Goal: Transaction & Acquisition: Purchase product/service

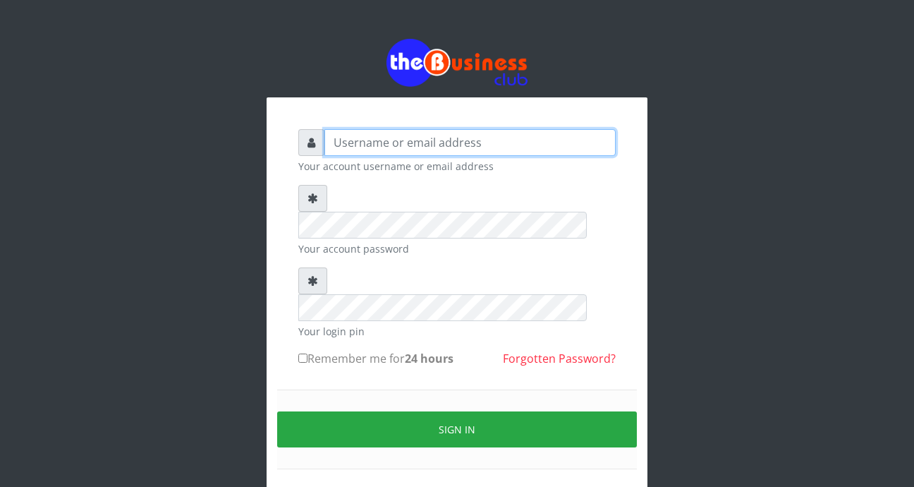
type input "[EMAIL_ADDRESS][DOMAIN_NAME]"
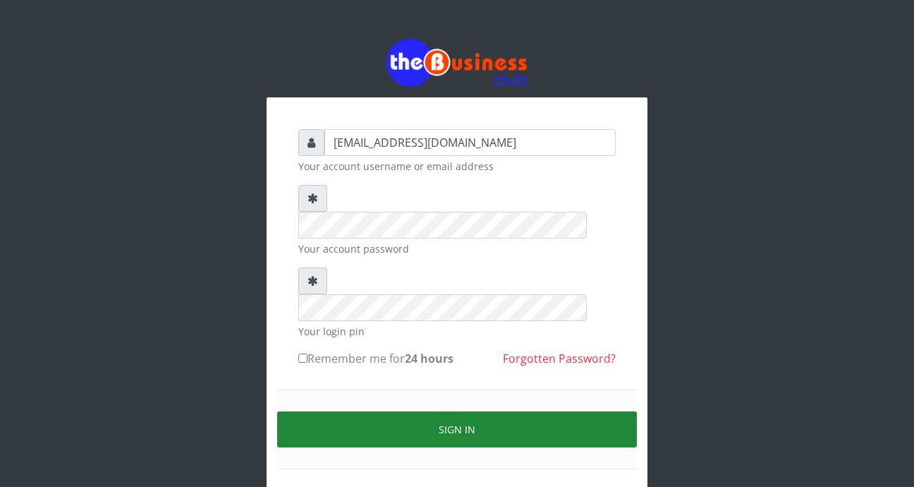
click at [429, 411] on button "Sign in" at bounding box center [457, 429] width 360 height 36
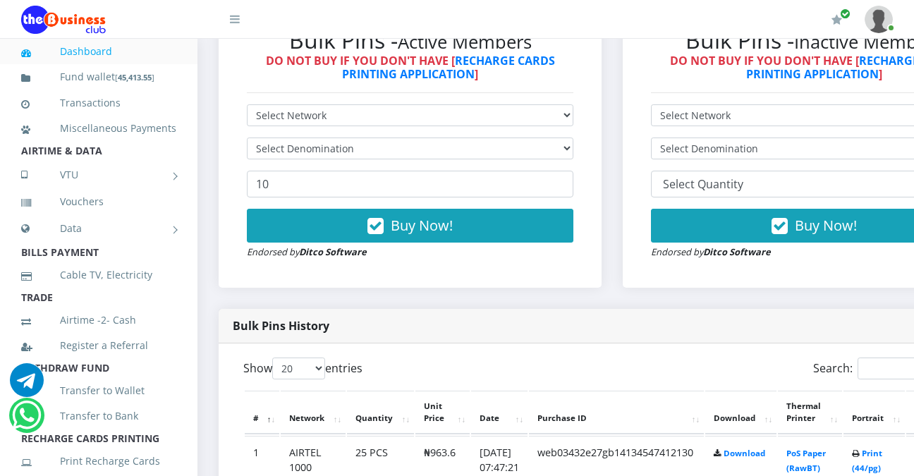
scroll to position [457, 0]
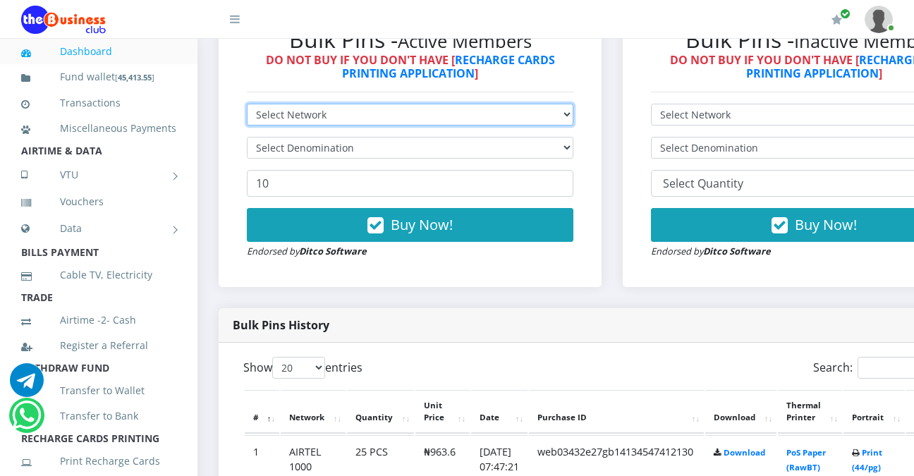
click at [574, 116] on select "Select Network MTN Globacom 9Mobile Airtel" at bounding box center [410, 115] width 327 height 22
select select "MTN"
click at [247, 107] on select "Select Network MTN Globacom 9Mobile Airtel" at bounding box center [410, 115] width 327 height 22
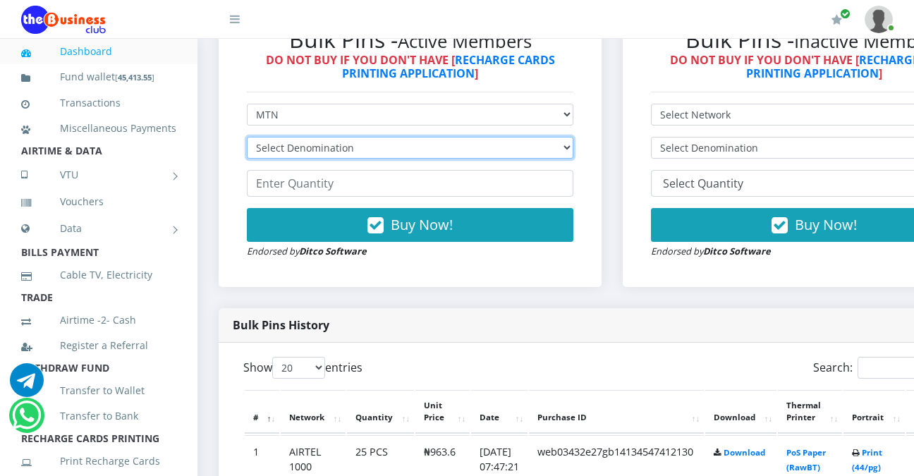
click at [574, 147] on select "Select Denomination MTN NGN100 - ₦96.94 MTN NGN200 - ₦193.88 MTN NGN400 - ₦387.…" at bounding box center [410, 148] width 327 height 22
select select "969.4-1000"
click at [247, 140] on select "Select Denomination MTN NGN100 - ₦96.94 MTN NGN200 - ₦193.88 MTN NGN400 - ₦387.…" at bounding box center [410, 148] width 327 height 22
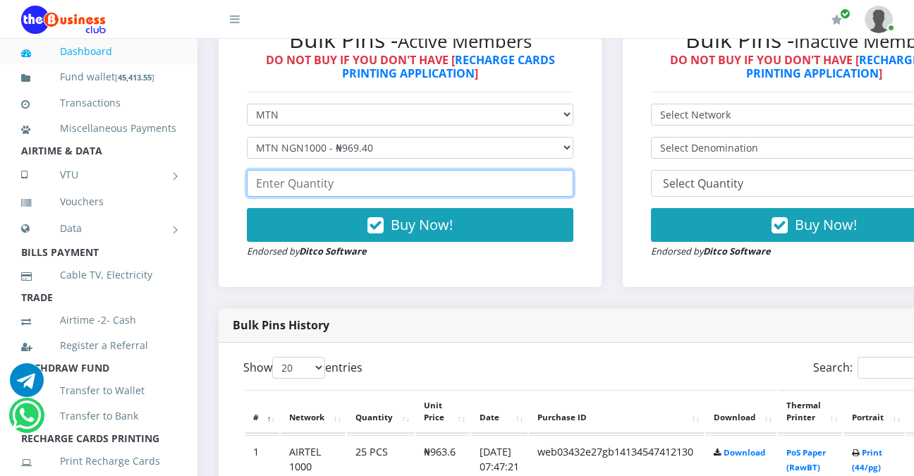
click at [401, 192] on input "number" at bounding box center [410, 183] width 327 height 27
type input "5"
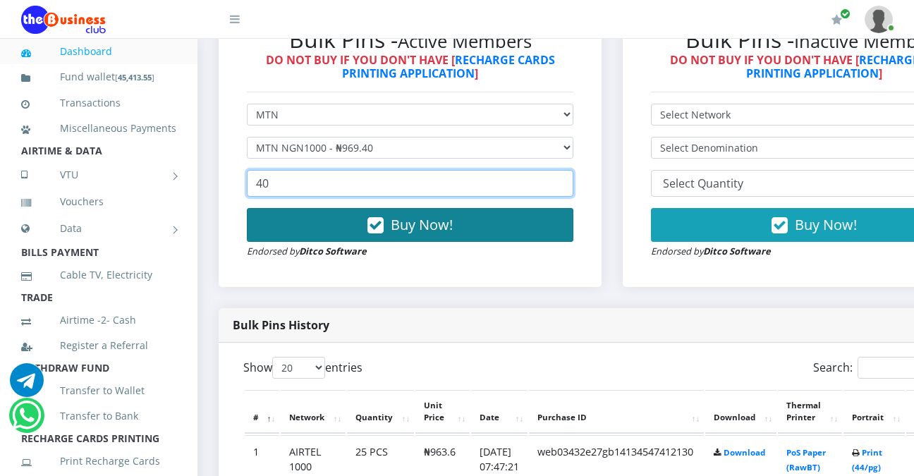
type input "40"
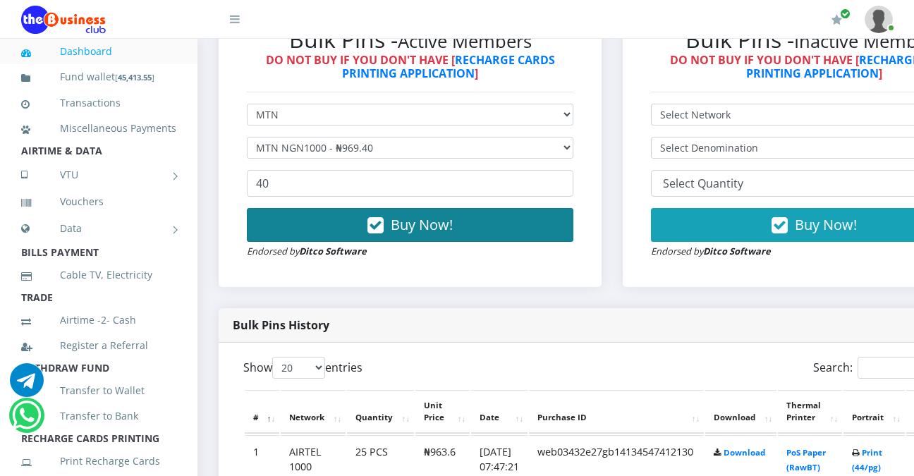
click at [406, 227] on span "Buy Now!" at bounding box center [422, 224] width 62 height 19
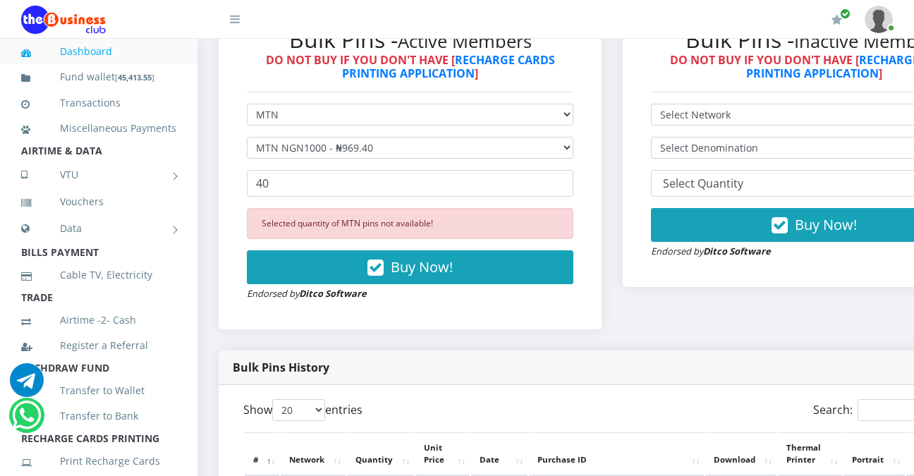
click at [402, 325] on div "Bulk Pins - Active Members DO NOT BUY IF YOU DON'T HAVE [ RECHARGE CARDS PRINTI…" at bounding box center [410, 164] width 383 height 332
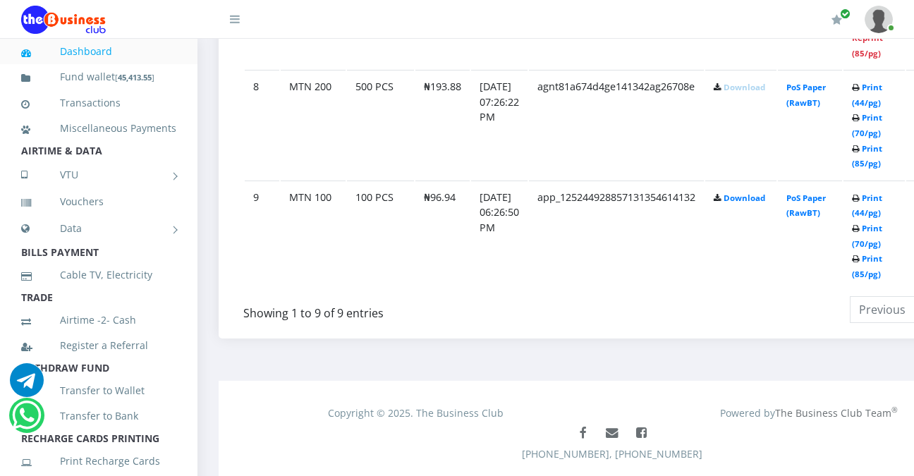
scroll to position [1635, 0]
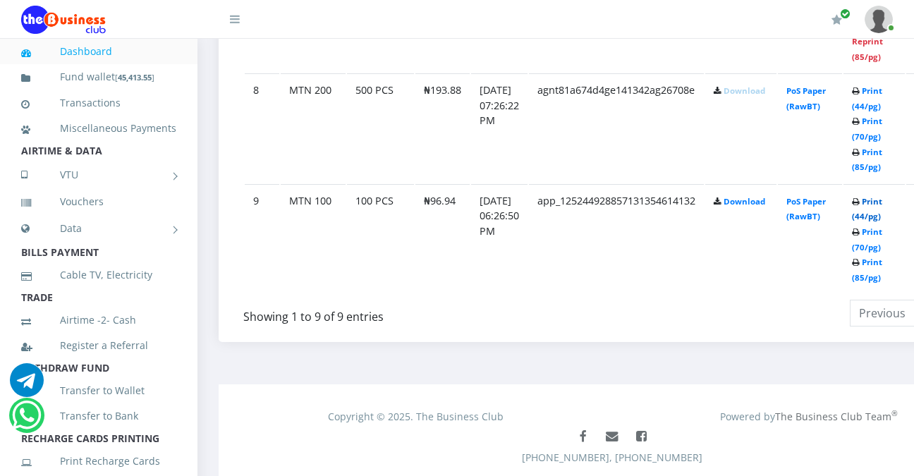
click at [883, 203] on link "Print (44/pg)" at bounding box center [867, 209] width 30 height 26
click at [883, 205] on link "Print (44/pg)" at bounding box center [867, 209] width 30 height 26
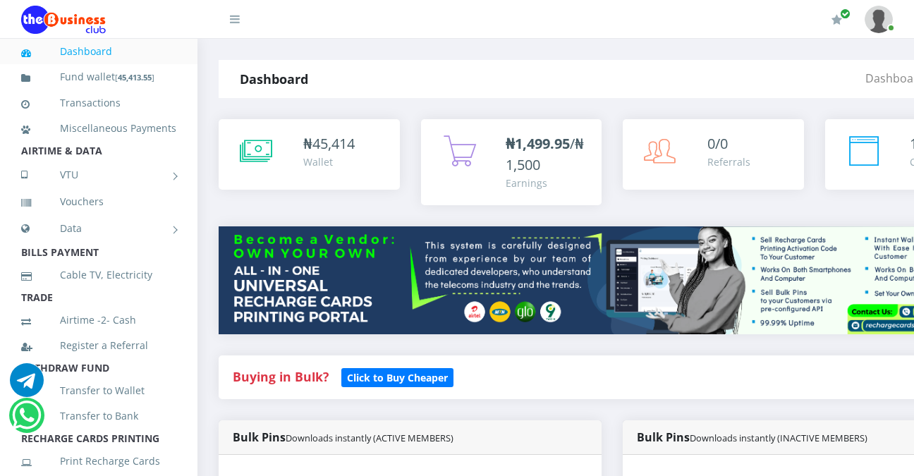
select select "MTN"
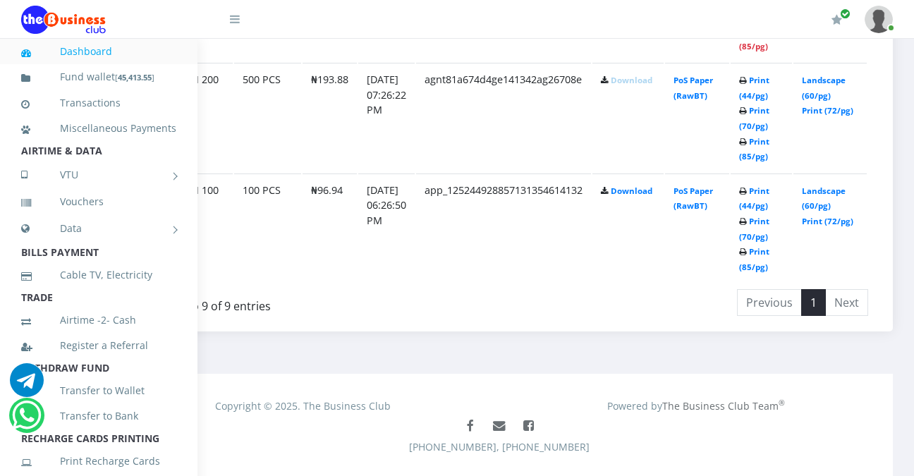
scroll to position [1603, 134]
click at [820, 193] on link "Landscape (60/pg)" at bounding box center [824, 199] width 44 height 26
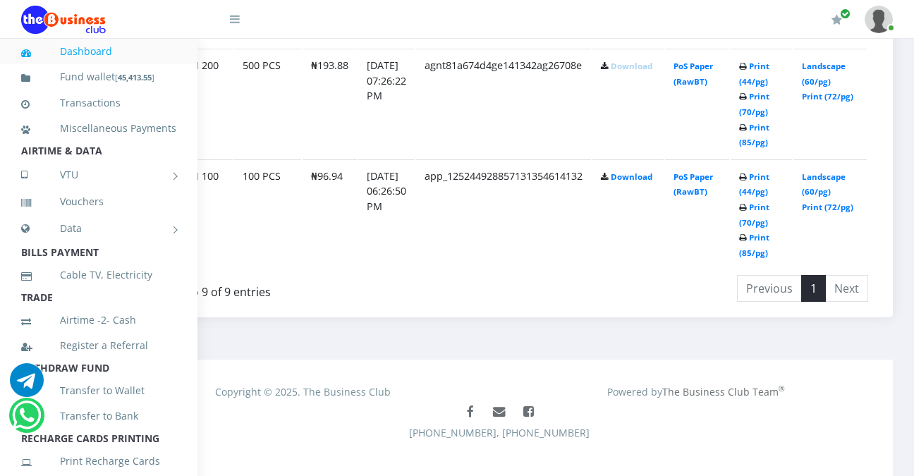
scroll to position [1637, 134]
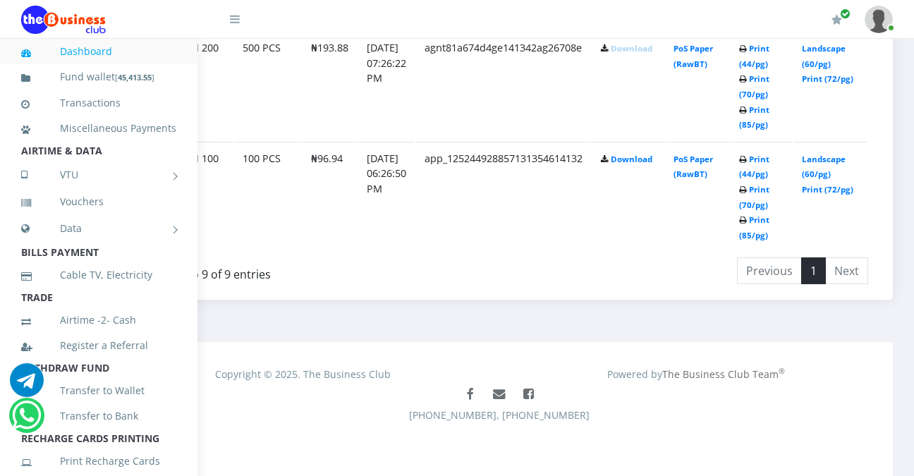
click at [833, 177] on td "Landscape (60/pg) Print (72/pg)" at bounding box center [830, 196] width 73 height 109
click at [824, 157] on link "Landscape (60/pg)" at bounding box center [824, 167] width 44 height 26
click at [758, 265] on li "Previous" at bounding box center [769, 270] width 65 height 27
click at [754, 274] on li "Previous" at bounding box center [769, 270] width 65 height 27
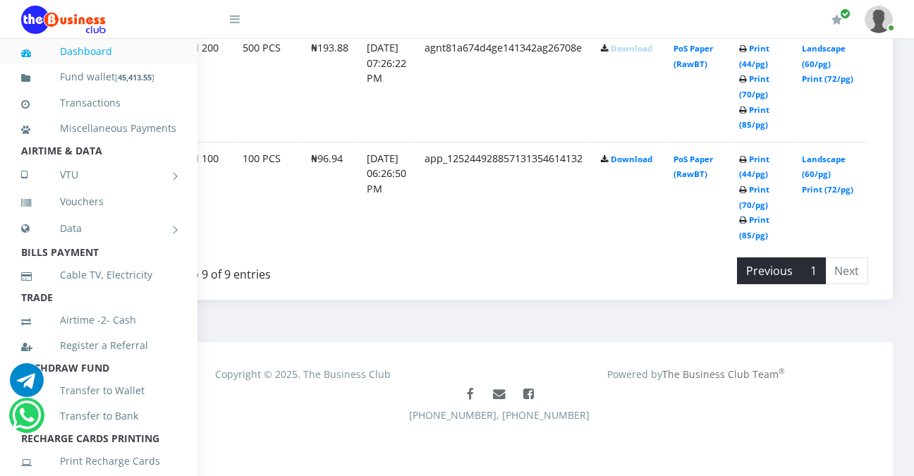
click at [753, 268] on li "Previous" at bounding box center [769, 270] width 65 height 27
click at [823, 162] on link "Landscape (60/pg)" at bounding box center [824, 167] width 44 height 26
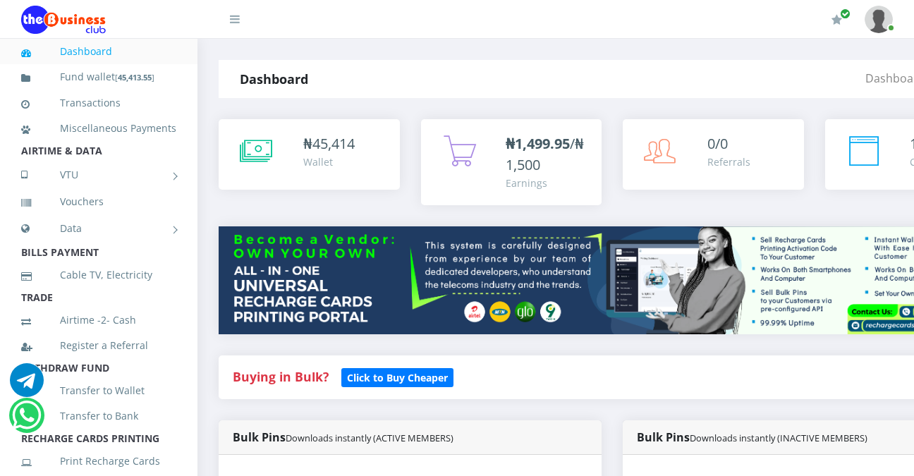
select select "MTN"
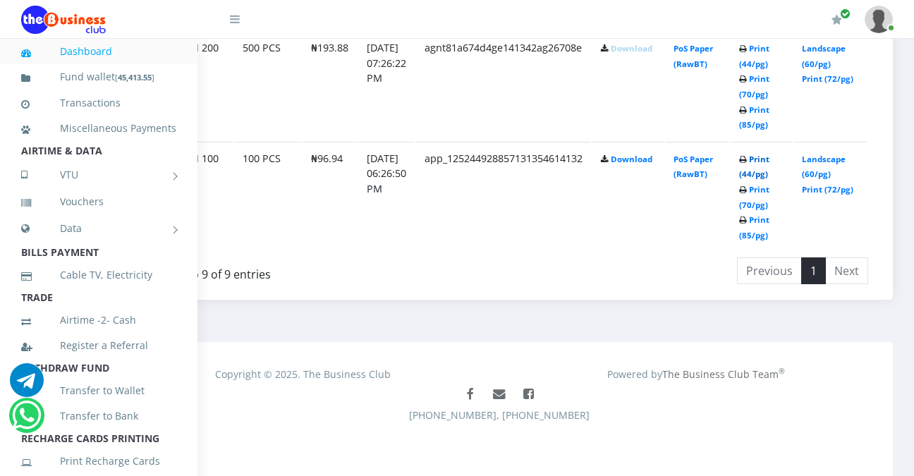
click at [749, 174] on link "Print (44/pg)" at bounding box center [754, 167] width 30 height 26
click at [763, 161] on link "Print (44/pg)" at bounding box center [754, 167] width 30 height 26
click at [753, 206] on link "Print (70/pg)" at bounding box center [754, 197] width 30 height 26
click at [753, 205] on link "Print (70/pg)" at bounding box center [754, 197] width 30 height 26
